Goal: Transaction & Acquisition: Subscribe to service/newsletter

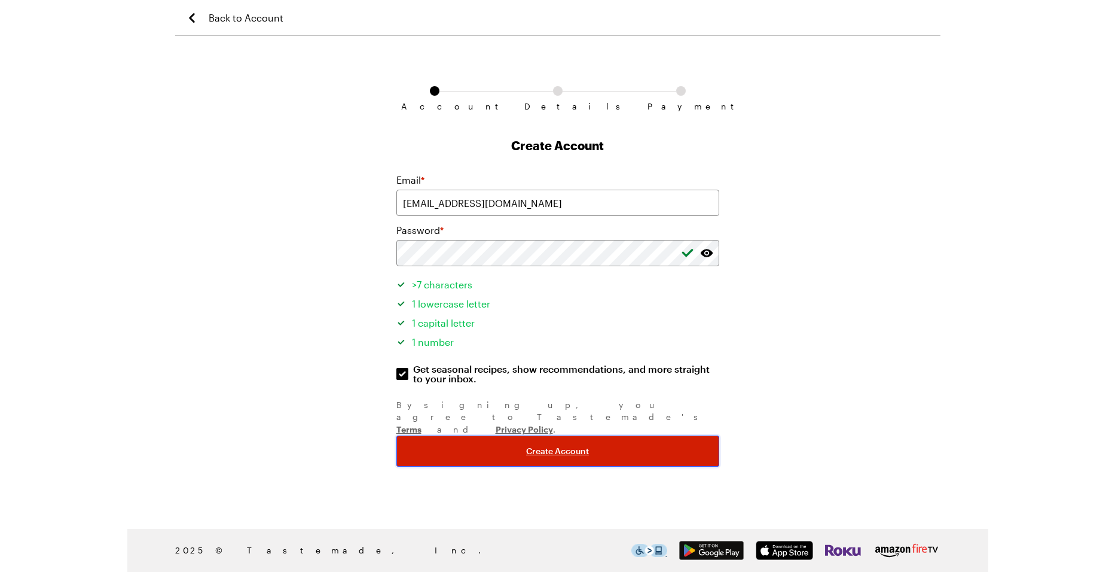
click at [568, 445] on span "Create Account" at bounding box center [557, 451] width 63 height 12
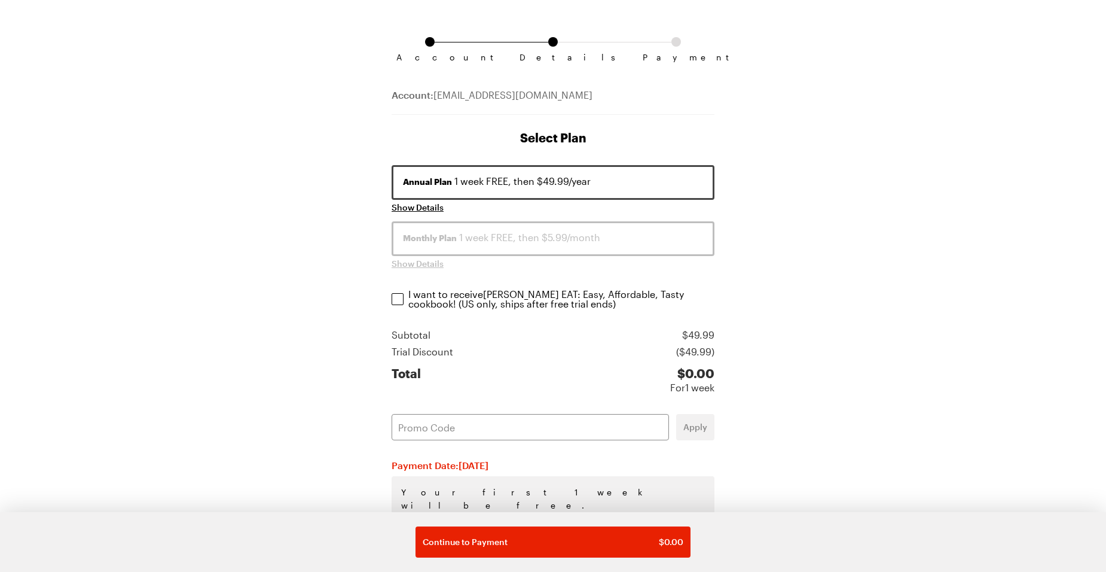
scroll to position [115, 0]
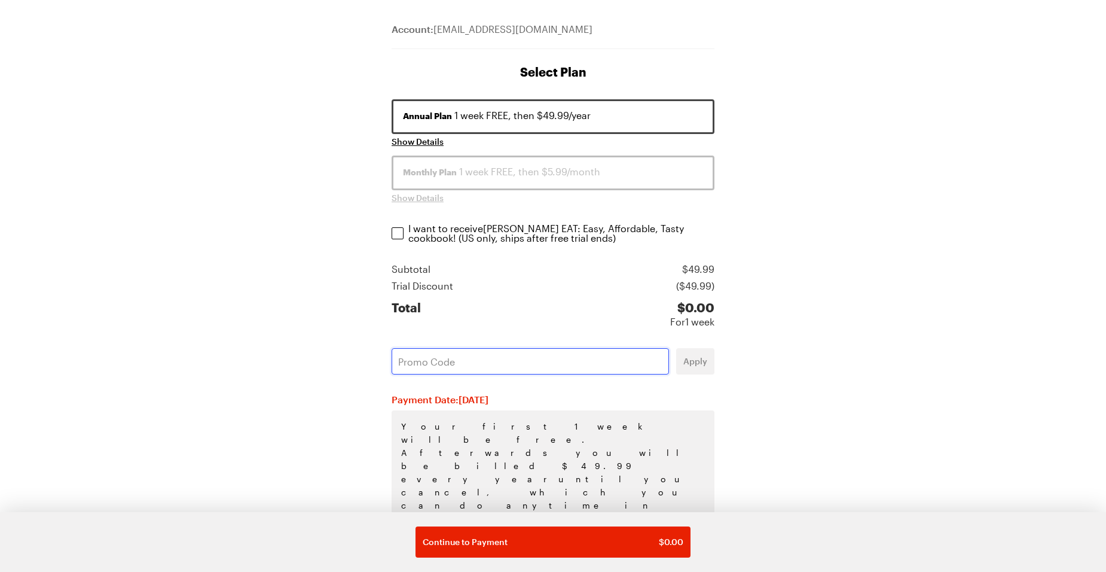
click at [441, 359] on input "text" at bounding box center [530, 361] width 277 height 26
paste input "K4YWVWFM"
type input "K4YWVWFM"
click at [703, 358] on span "Apply" at bounding box center [696, 361] width 24 height 12
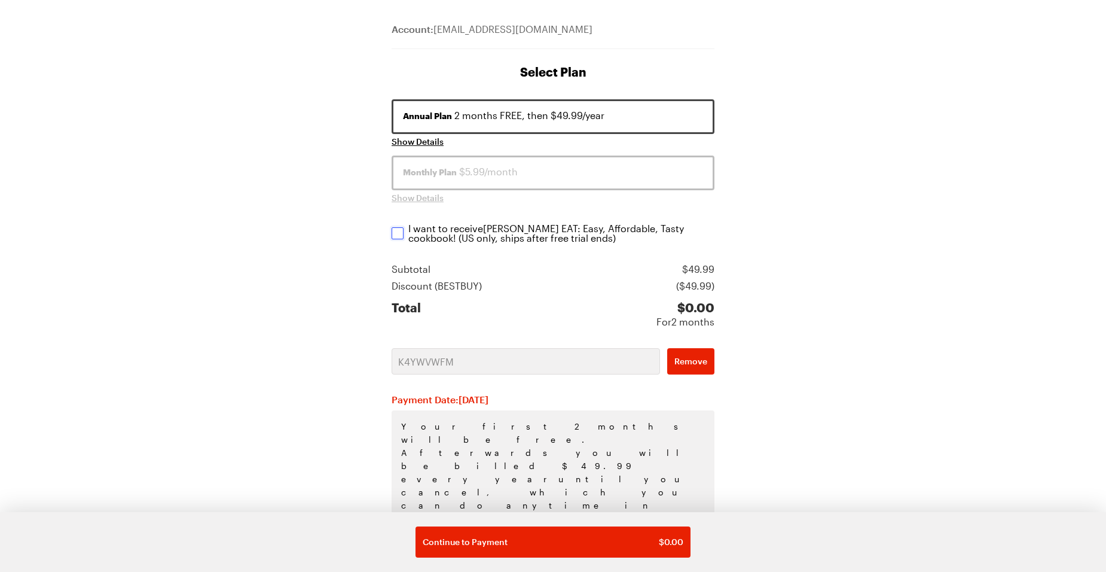
click at [398, 234] on input "I want to receive [PERSON_NAME] EAT: Easy, Affordable, Tasty cookbook ! (US onl…" at bounding box center [398, 233] width 12 height 12
checkbox input "true"
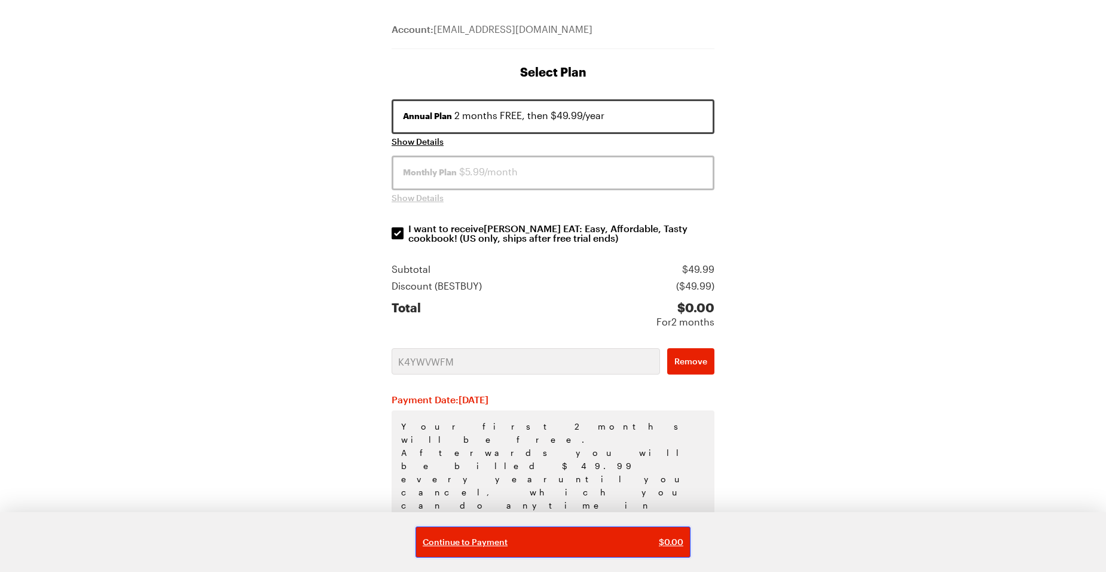
click at [514, 542] on div "Continue to Payment $ 0.00" at bounding box center [553, 542] width 261 height 12
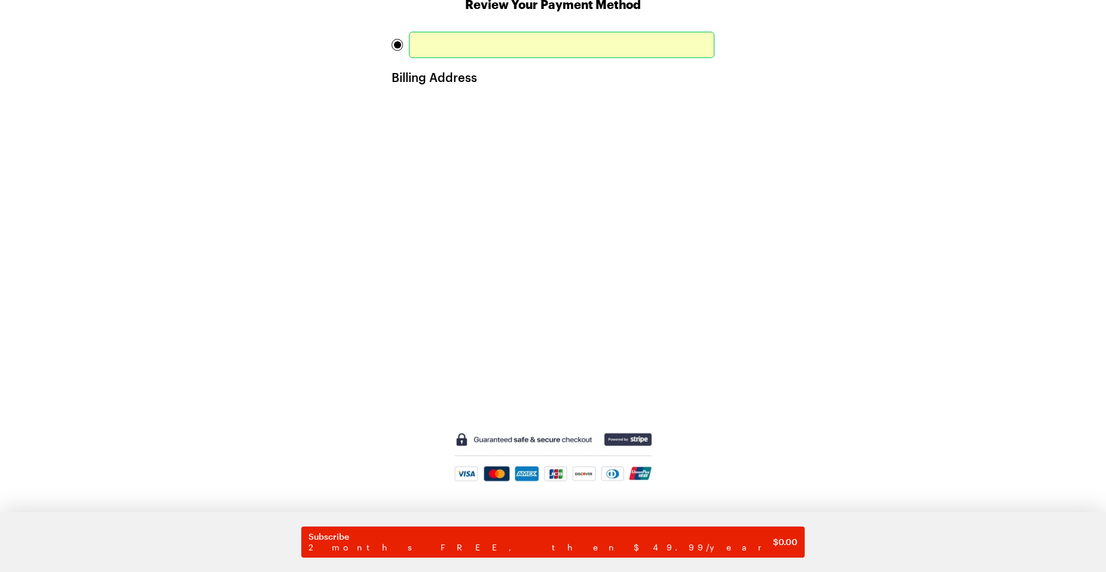
scroll to position [196, 0]
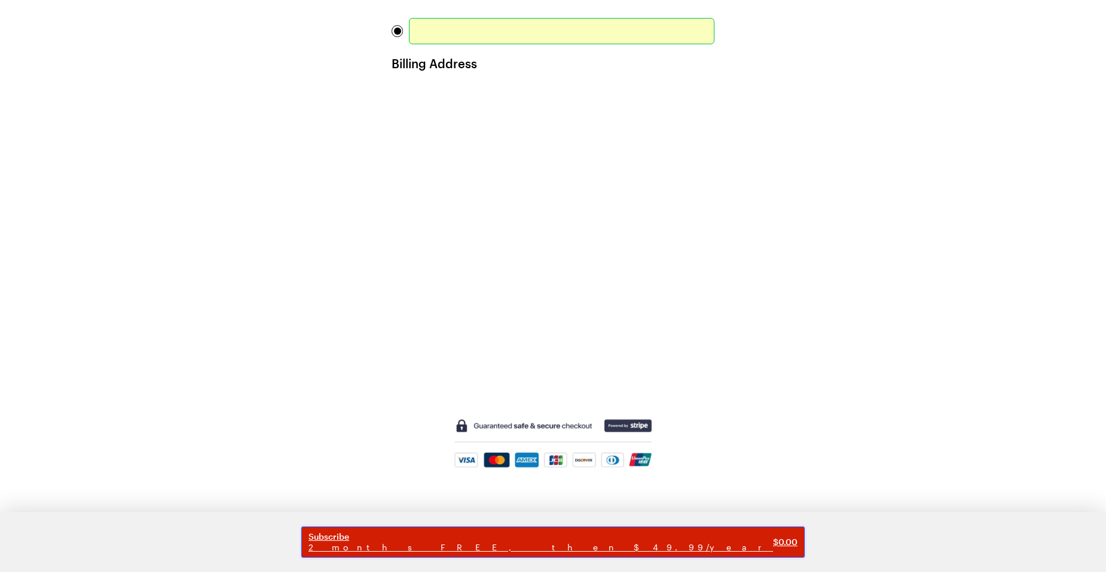
click at [488, 537] on span "Subscribe" at bounding box center [541, 536] width 465 height 11
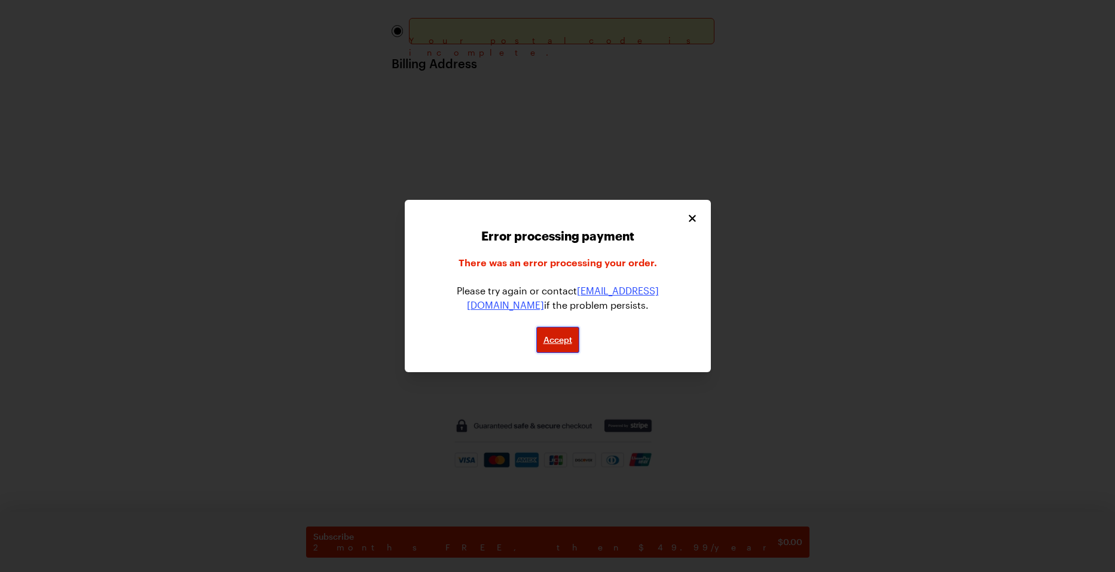
click at [559, 343] on span "Accept" at bounding box center [558, 340] width 29 height 12
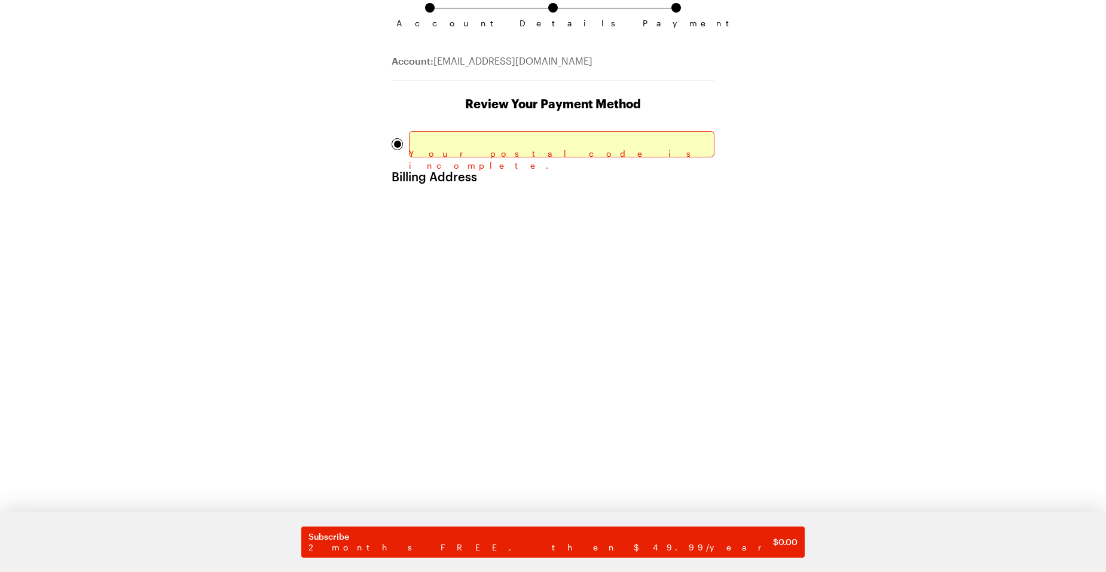
scroll to position [77, 0]
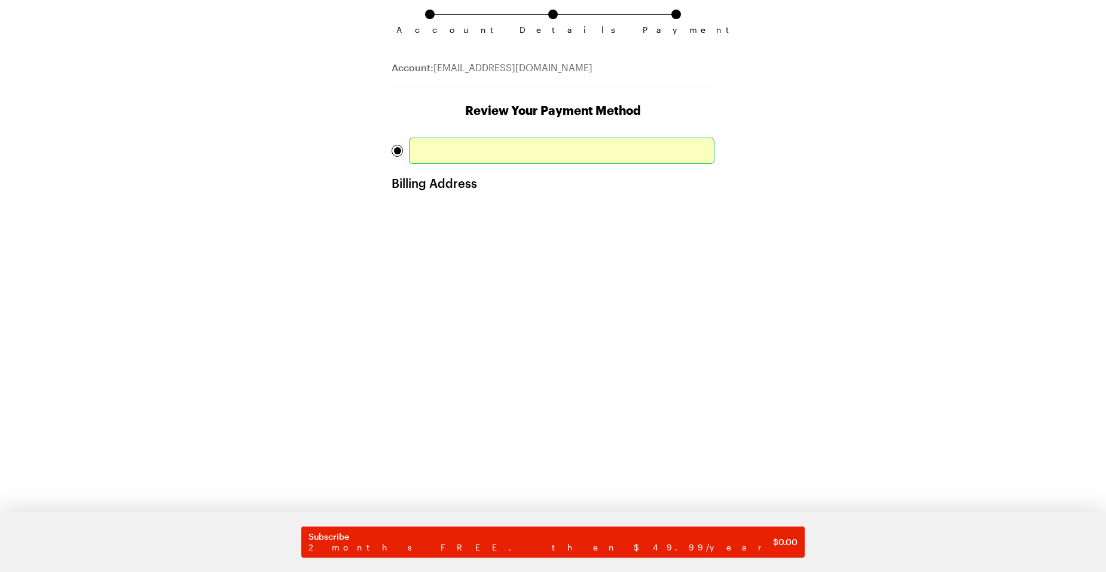
click at [774, 77] on div "Account Details Payment Account: [EMAIL_ADDRESS][DOMAIN_NAME] Review Your Payme…" at bounding box center [552, 333] width 765 height 718
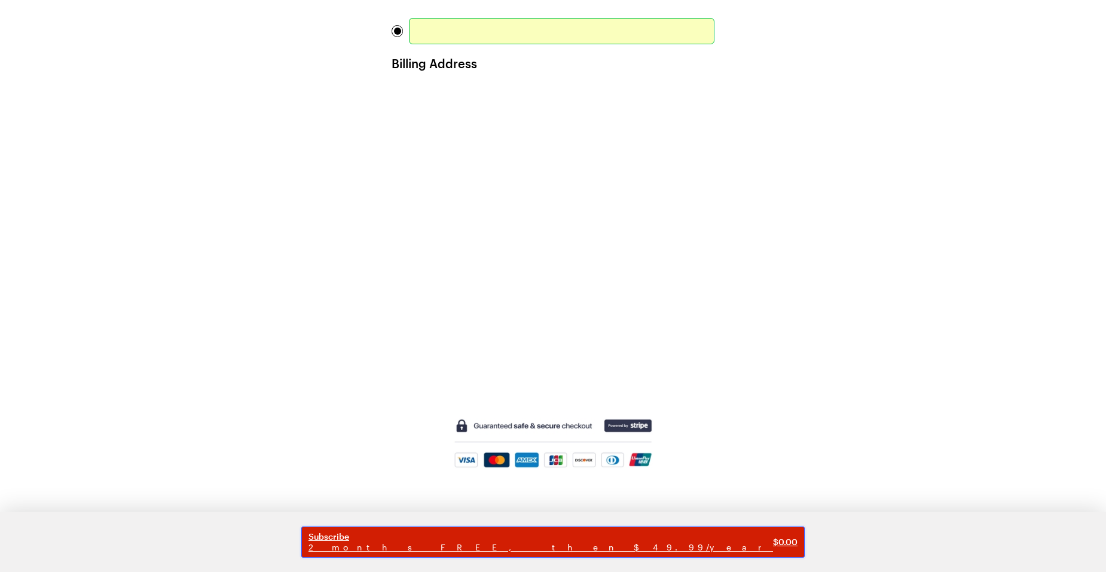
click at [545, 545] on span "2 months FREE, then $49.99/year" at bounding box center [541, 547] width 465 height 11
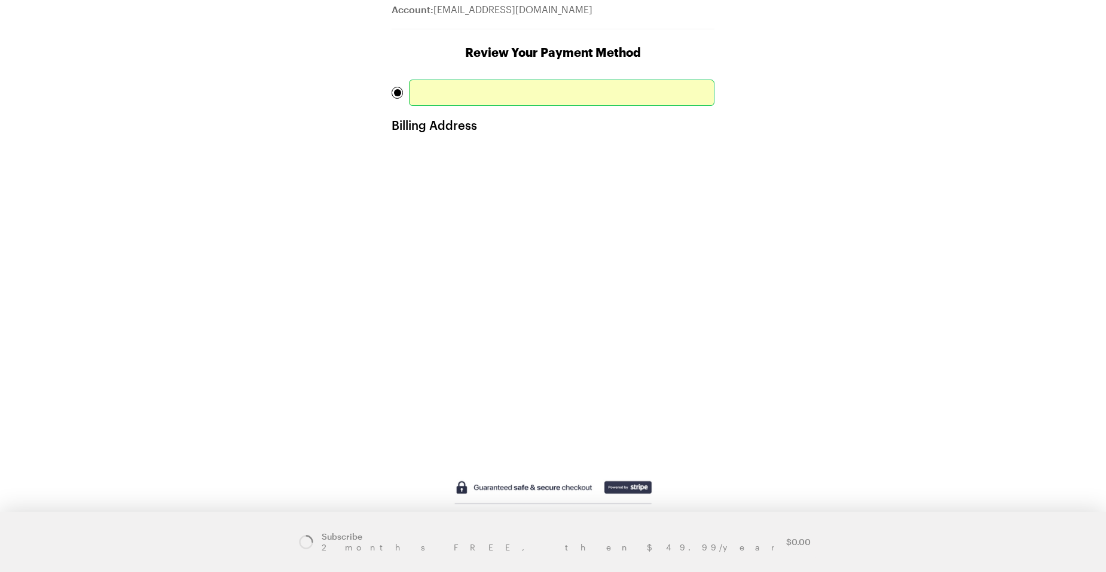
scroll to position [0, 0]
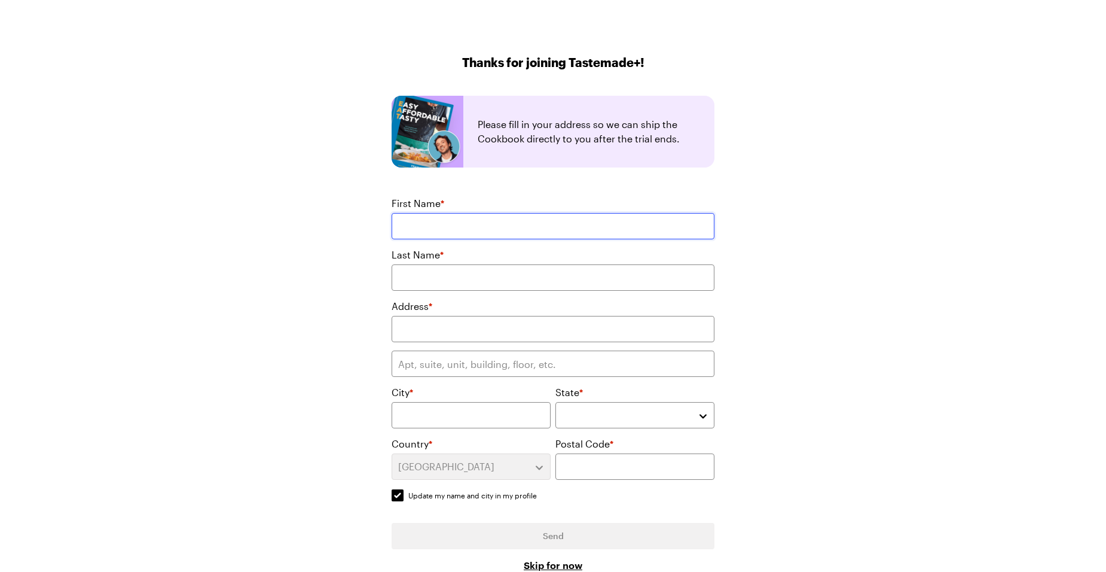
click at [494, 233] on input "First Name *" at bounding box center [553, 226] width 323 height 26
type input "[PERSON_NAME]"
type input "[STREET_ADDRESS]"
type input "Aloha"
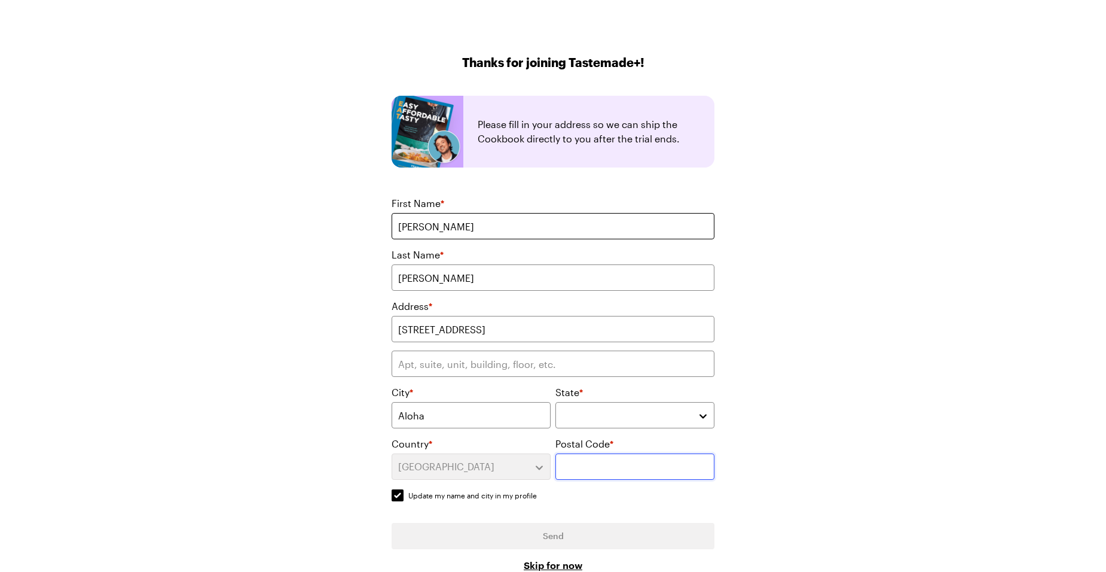
type input "97003"
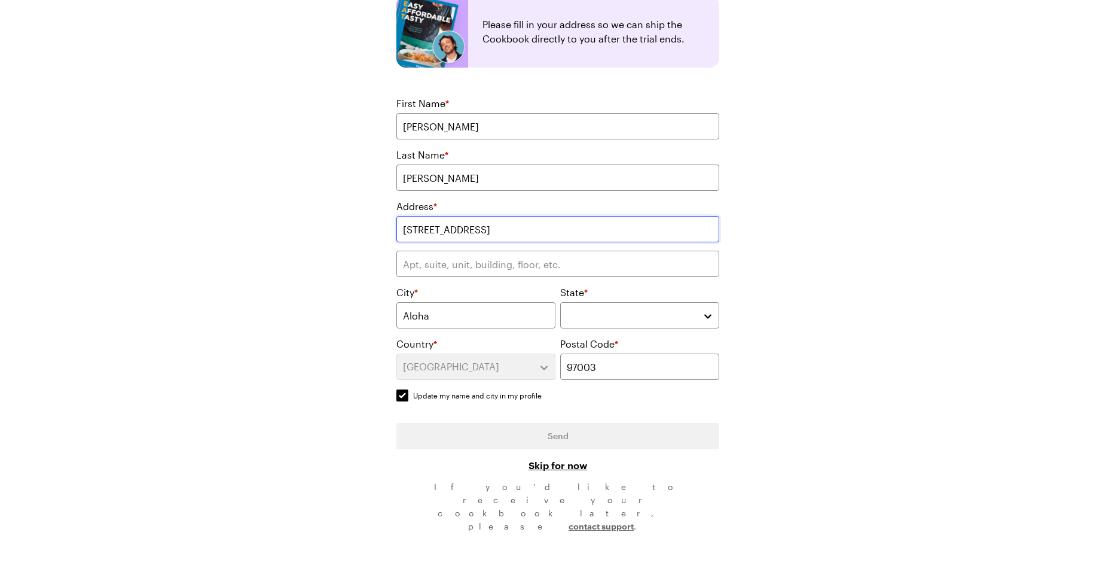
scroll to position [108, 0]
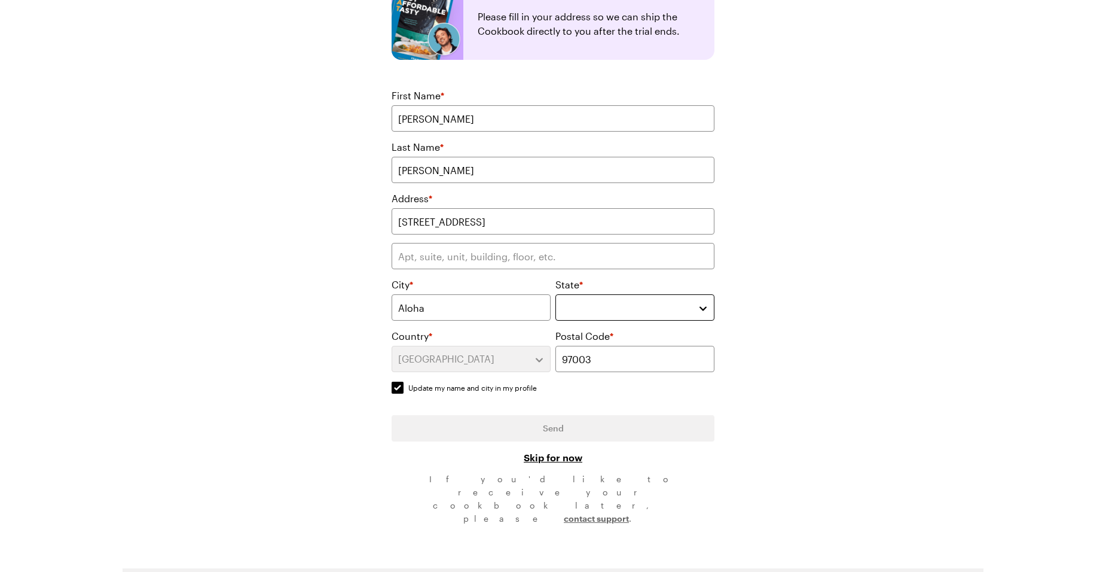
click at [605, 319] on button "button" at bounding box center [635, 307] width 159 height 26
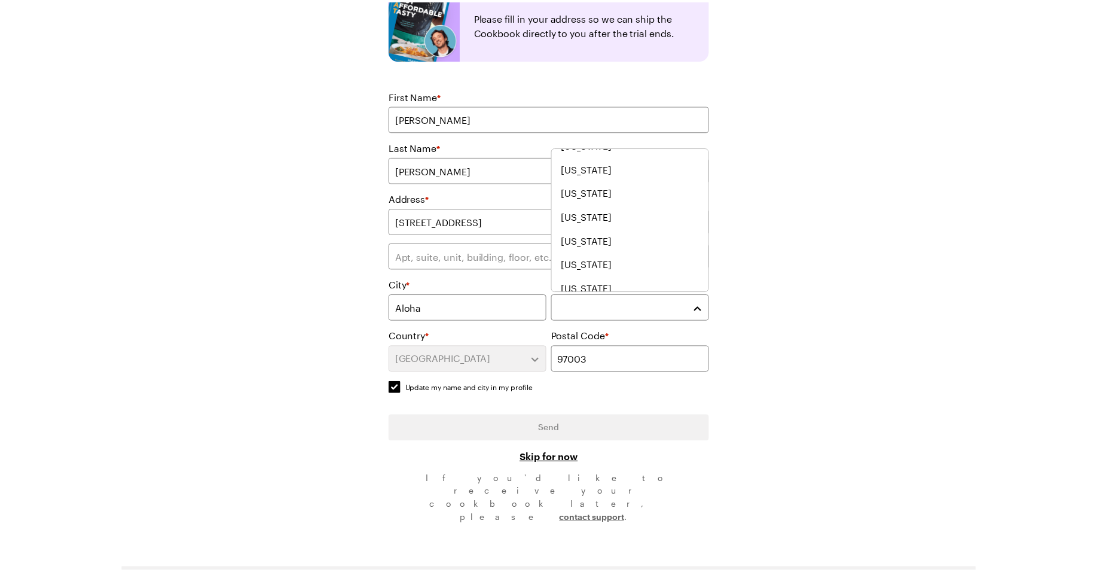
scroll to position [777, 0]
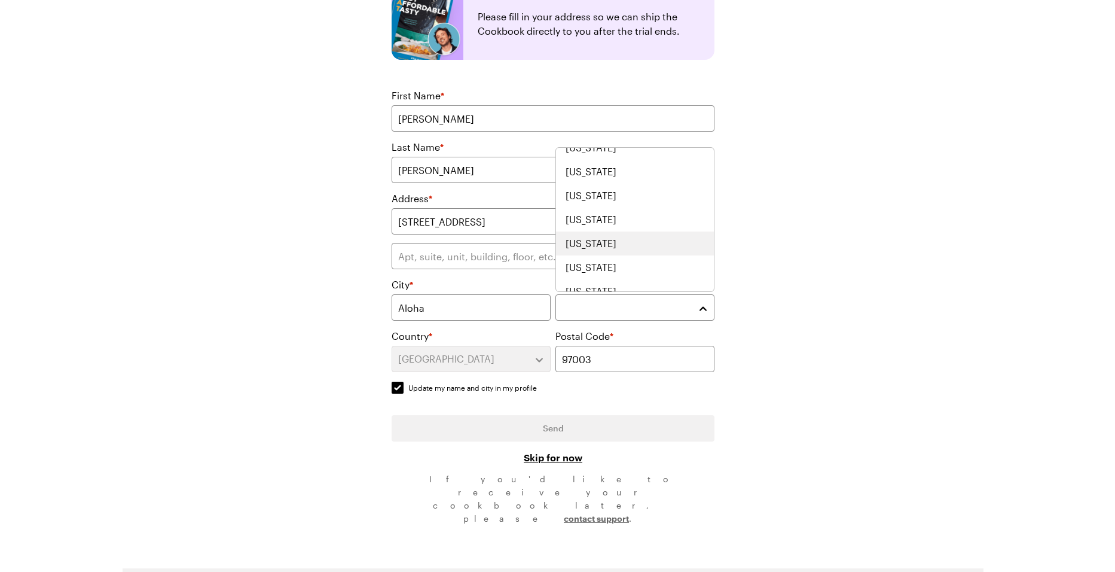
click at [602, 249] on div "[US_STATE]" at bounding box center [635, 243] width 139 height 14
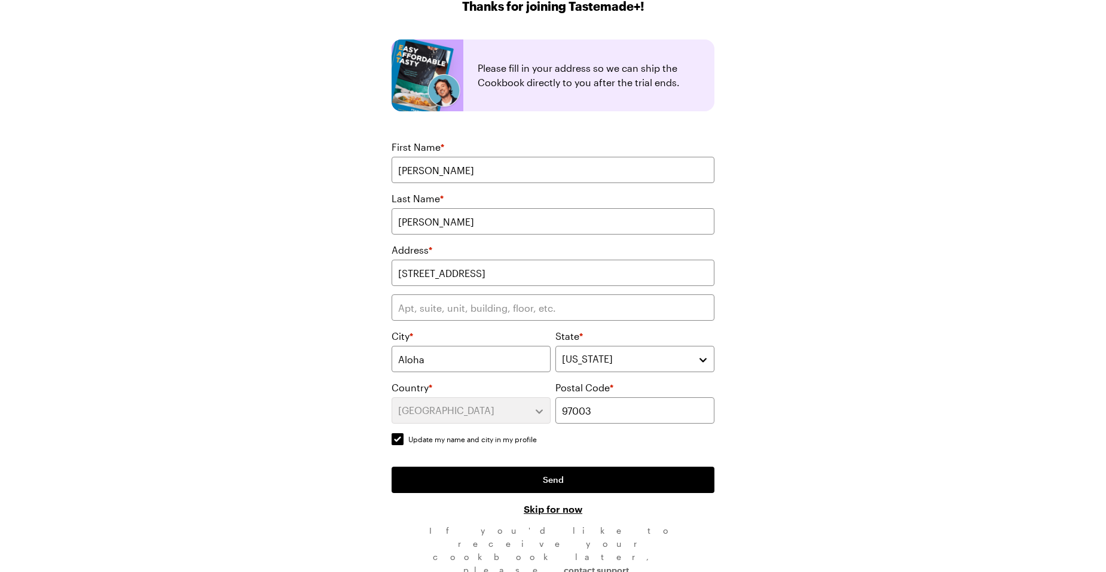
scroll to position [108, 0]
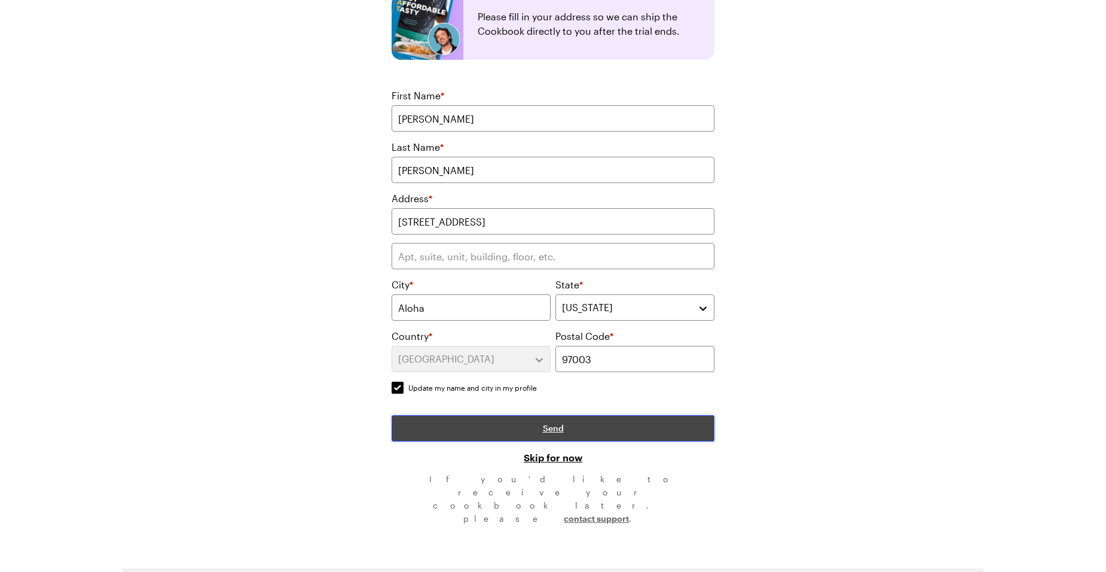
click at [565, 436] on button "Send" at bounding box center [553, 428] width 323 height 26
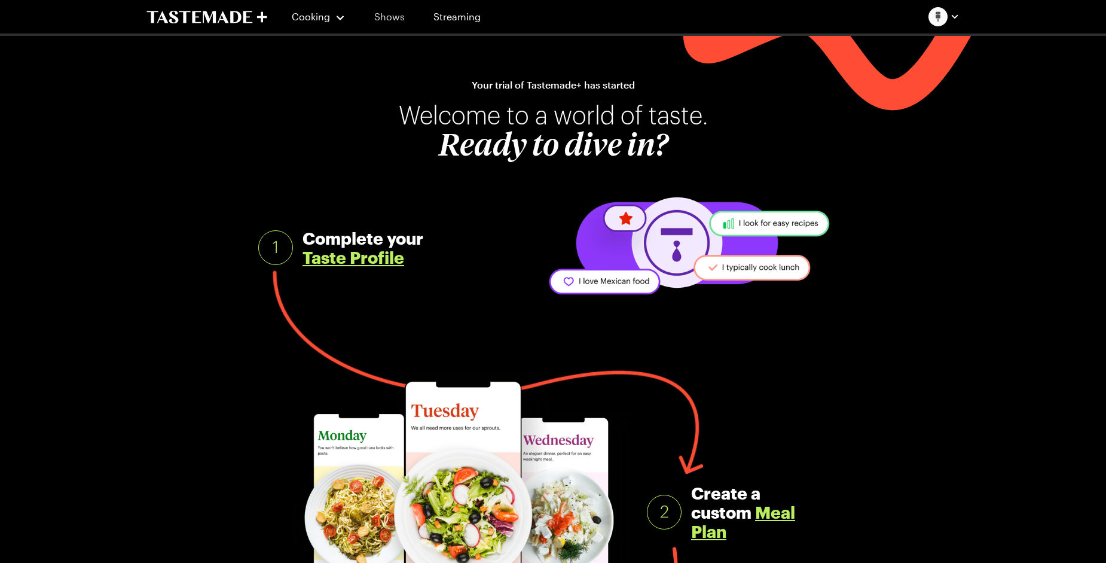
click at [397, 13] on link "Shows" at bounding box center [389, 16] width 54 height 33
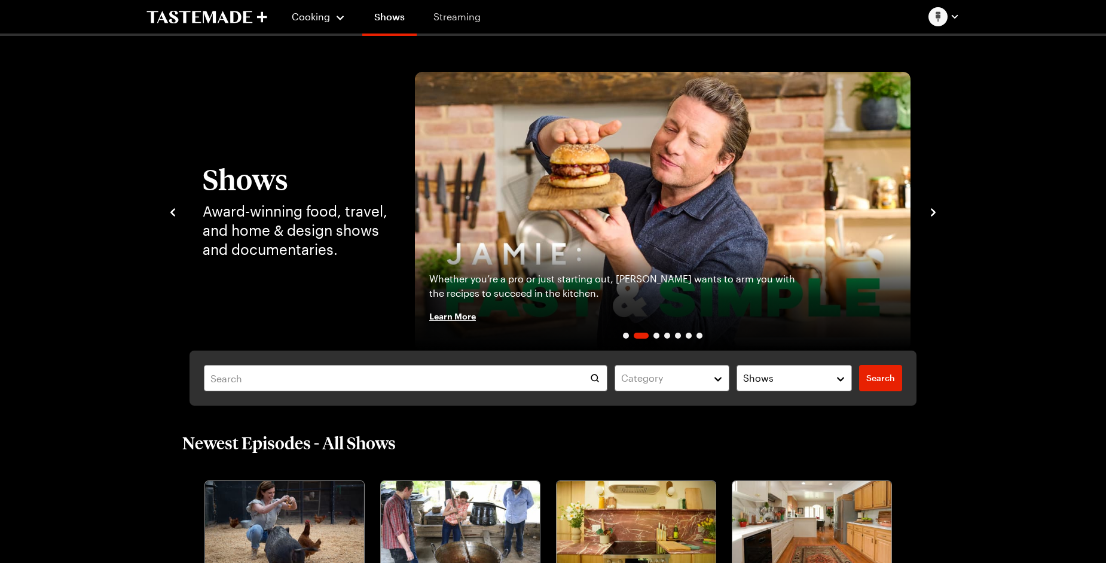
click at [454, 17] on link "Streaming" at bounding box center [457, 16] width 71 height 33
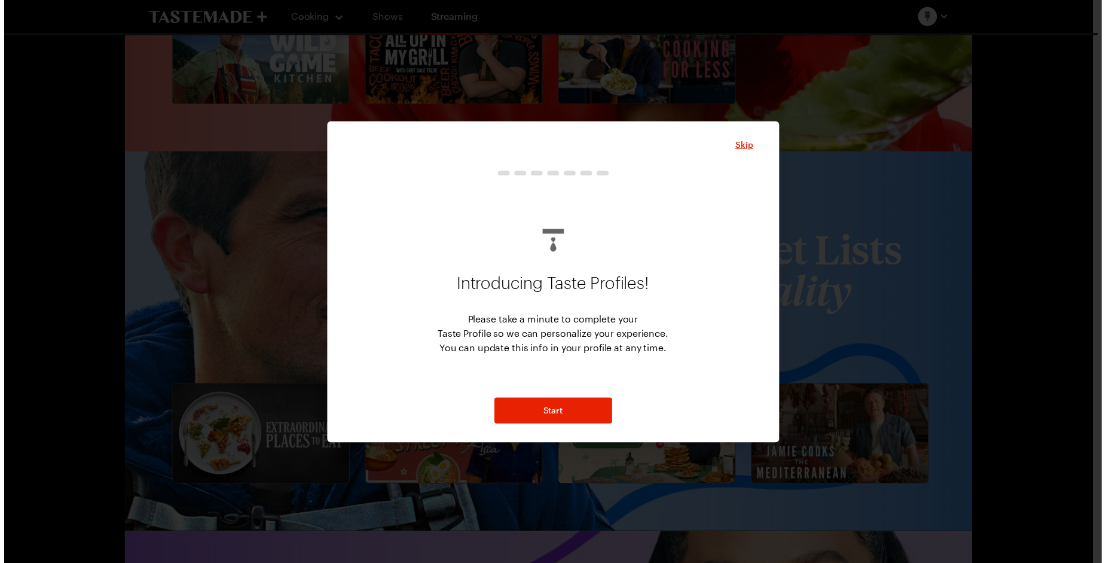
scroll to position [1734, 0]
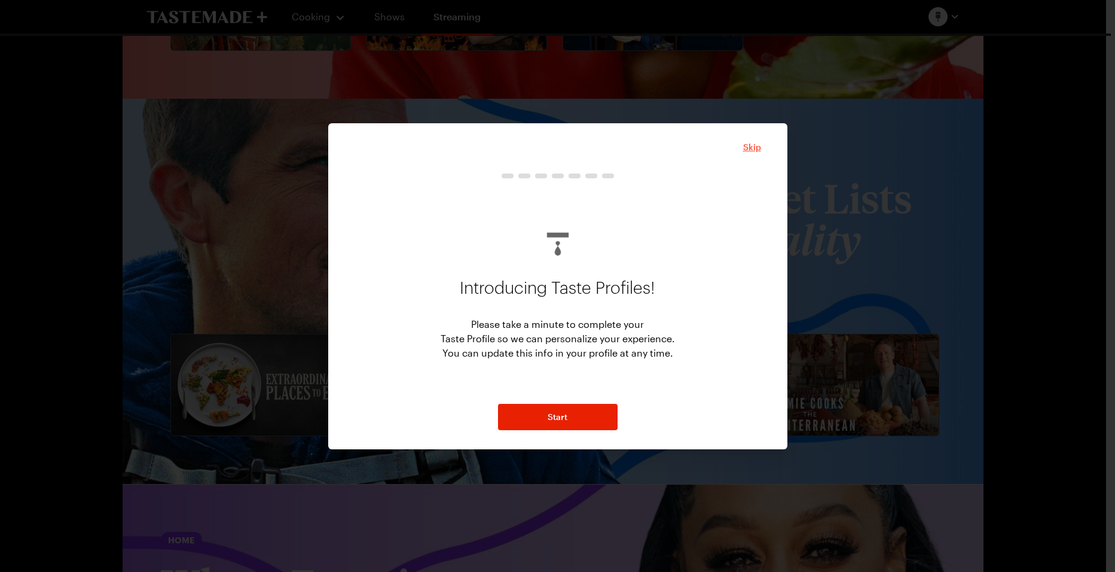
click at [758, 147] on span "Skip" at bounding box center [752, 147] width 18 height 12
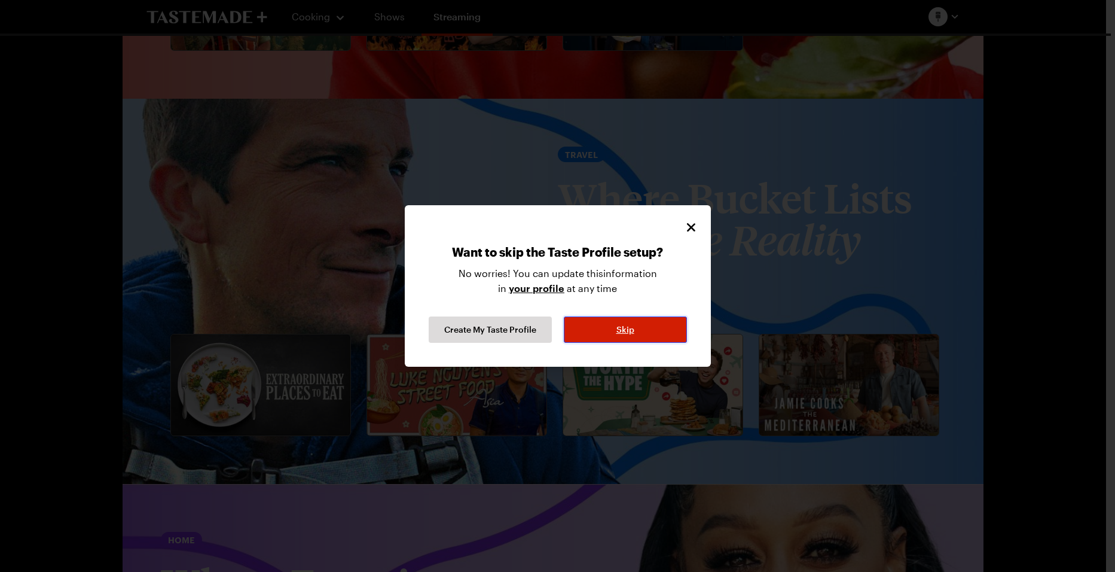
click at [626, 331] on span "Skip" at bounding box center [626, 330] width 18 height 12
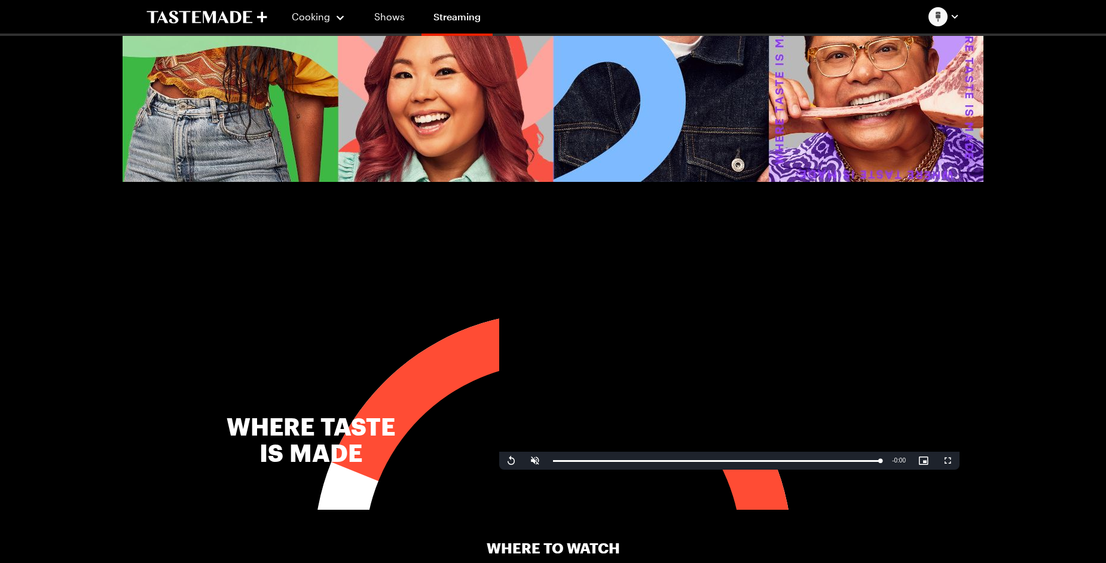
scroll to position [0, 0]
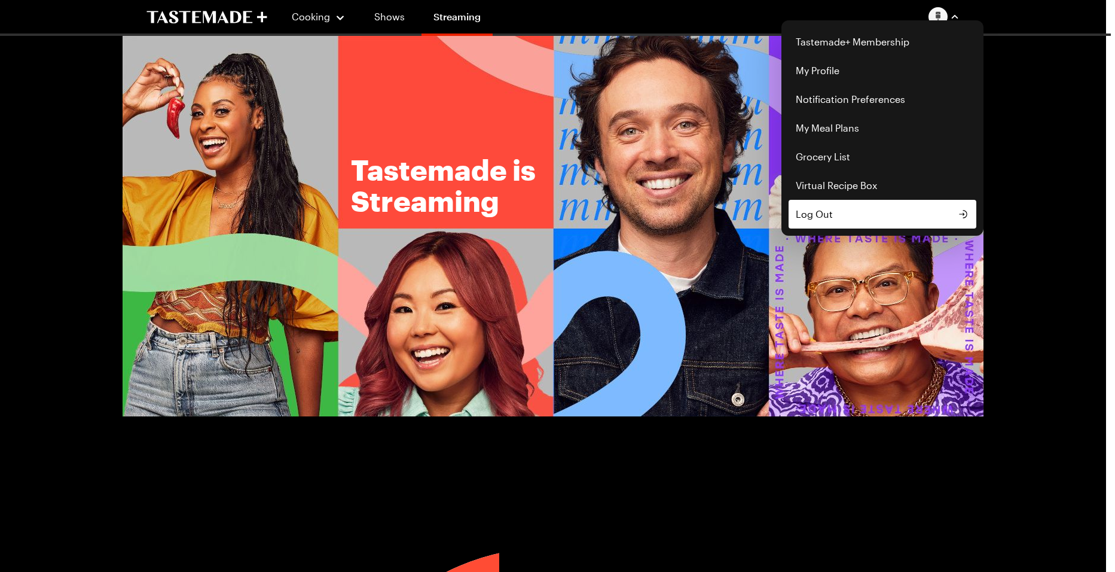
click at [829, 209] on span "Log Out" at bounding box center [814, 214] width 37 height 14
